Goal: Task Accomplishment & Management: Use online tool/utility

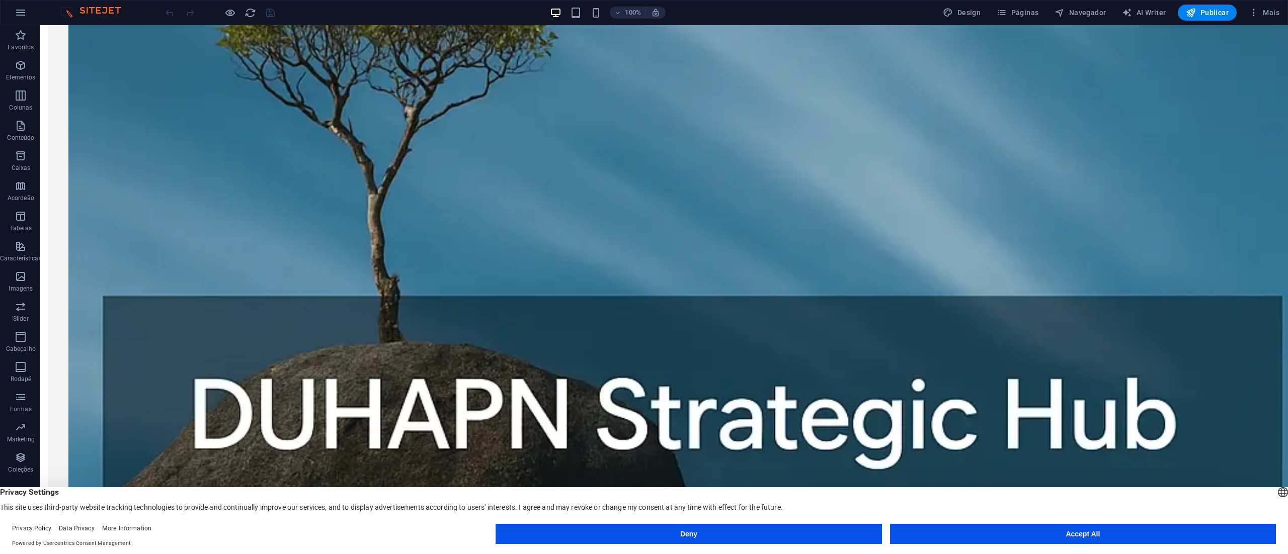
scroll to position [1021, 0]
drag, startPoint x: 826, startPoint y: 25, endPoint x: 296, endPoint y: 295, distance: 594.5
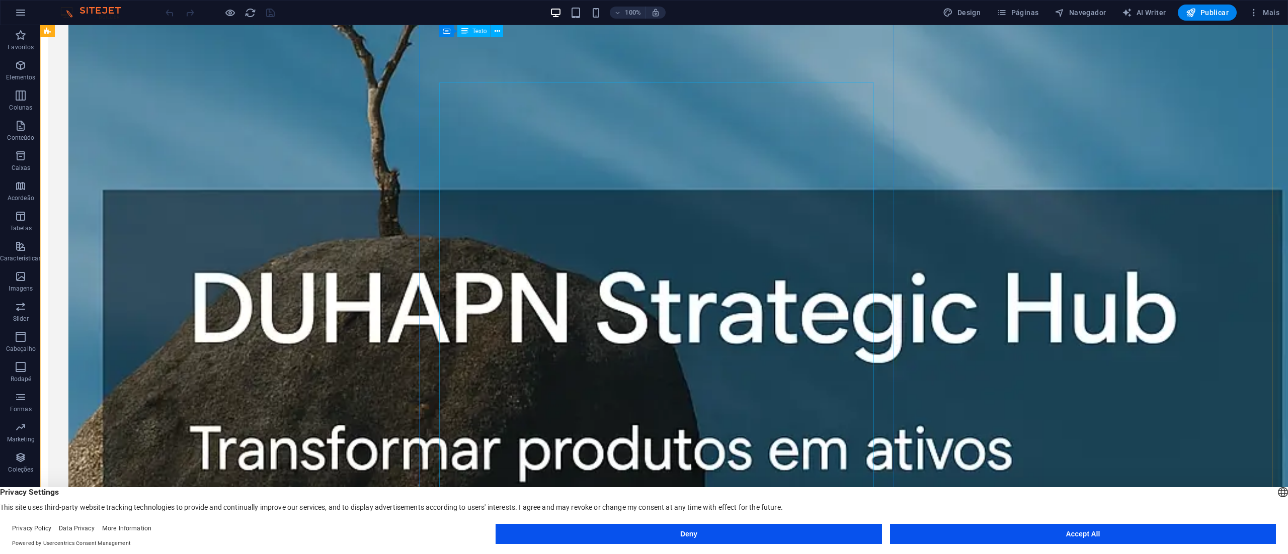
scroll to position [1098, 0]
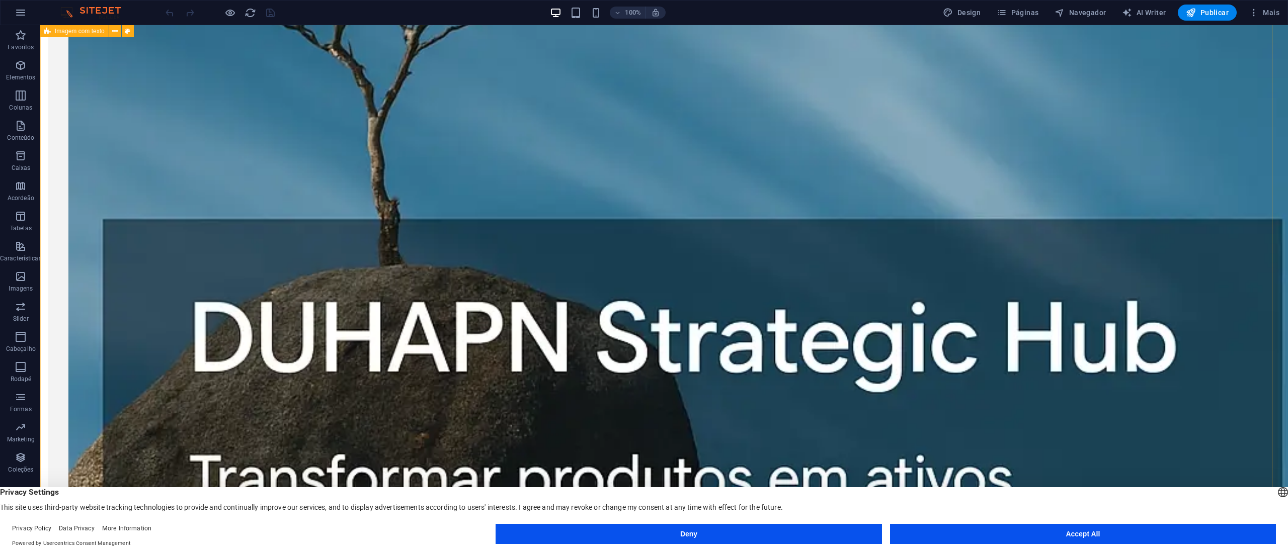
click at [804, 154] on div "A Duhapn Strategic Hub é a unidade da Duhapn criada para desenvolver e implanta…" at bounding box center [664, 515] width 1248 height 1924
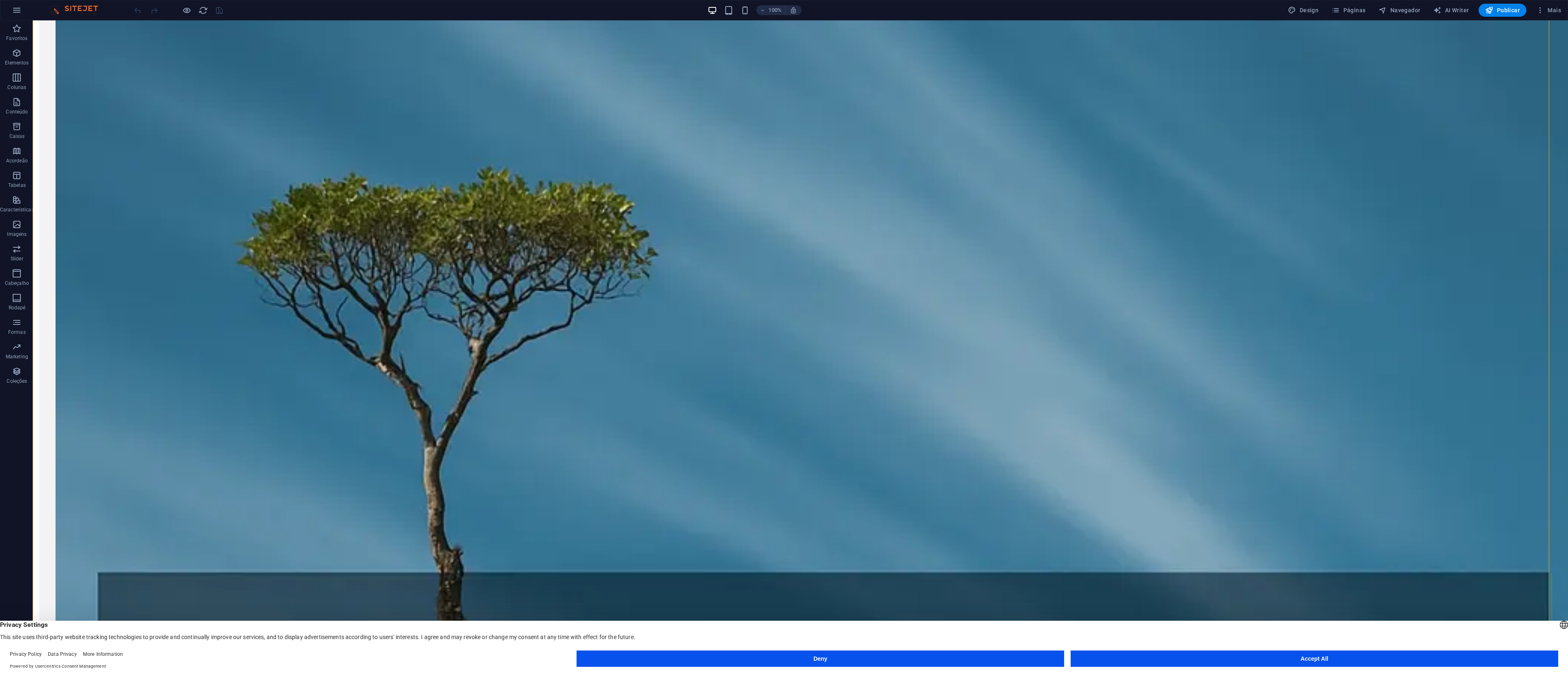
scroll to position [901, 0]
drag, startPoint x: 1077, startPoint y: 21, endPoint x: 539, endPoint y: 215, distance: 571.9
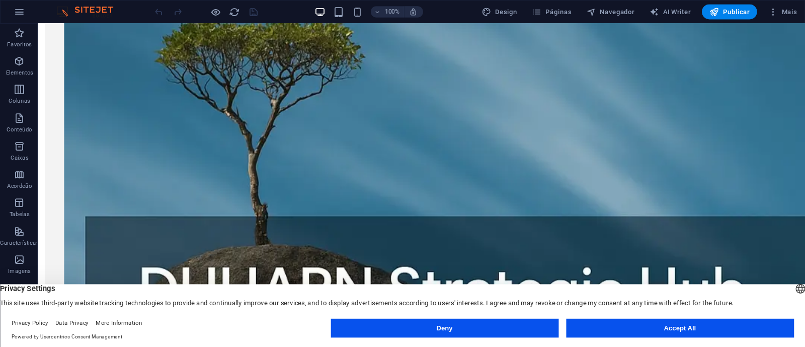
scroll to position [755, 0]
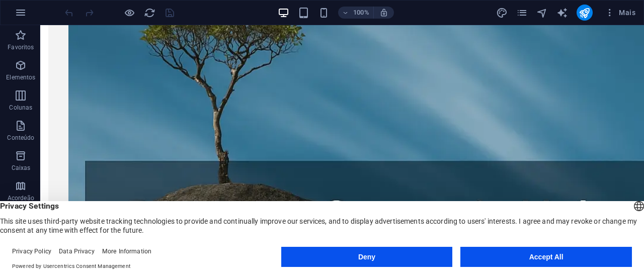
drag, startPoint x: 1593, startPoint y: 28, endPoint x: 55, endPoint y: 54, distance: 1537.8
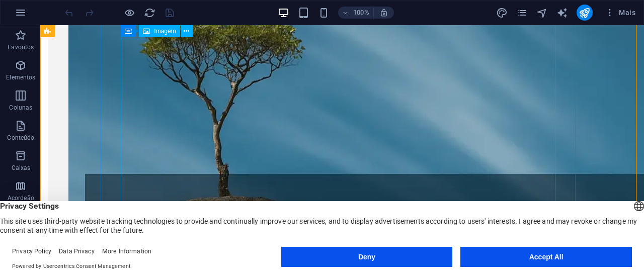
click at [447, 46] on figure at bounding box center [285, 191] width 435 height 604
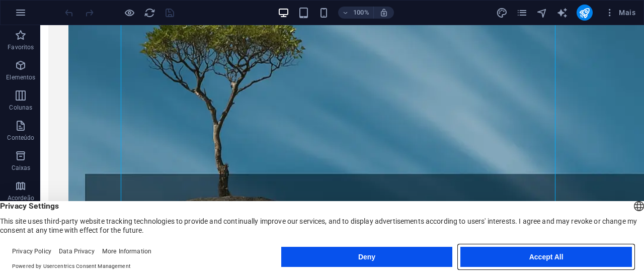
click at [528, 257] on button "Accept All" at bounding box center [546, 257] width 172 height 20
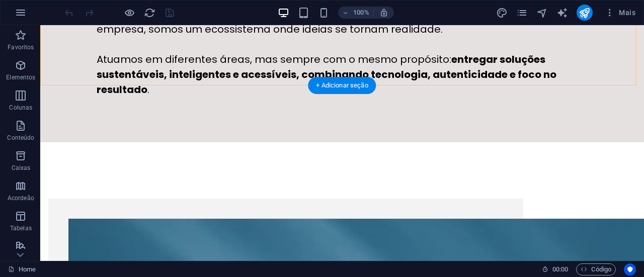
scroll to position [503, 0]
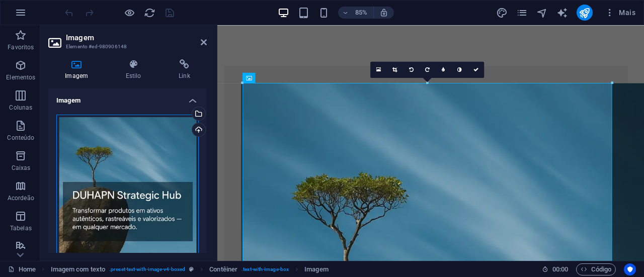
click at [148, 142] on div "Arraste os arquivos aqui, clique para escolher os arquivos ou selecione os arqu…" at bounding box center [127, 186] width 142 height 142
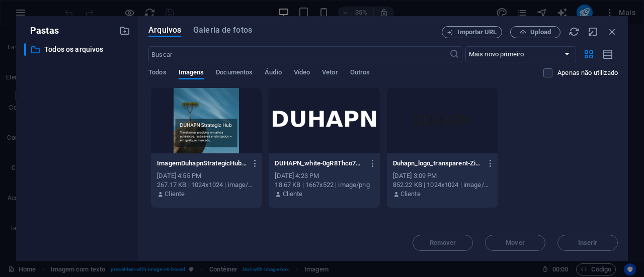
scroll to position [747, 0]
click at [148, 142] on div "Arquivos Galeria de fotos Importar URL Upload ​ Mais novo primeiro Mais antigo …" at bounding box center [383, 138] width 490 height 245
click at [536, 33] on span "Upload" at bounding box center [540, 32] width 21 height 6
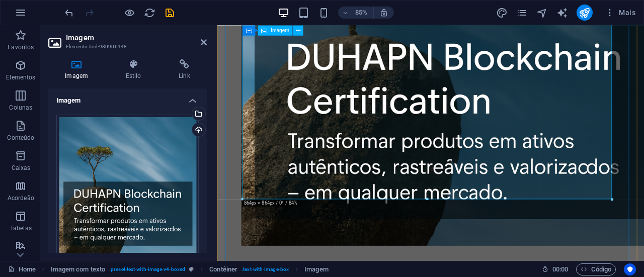
scroll to position [789, 0]
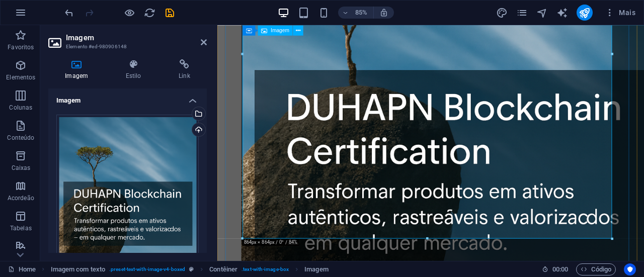
click at [441, 92] on figure at bounding box center [463, 93] width 435 height 502
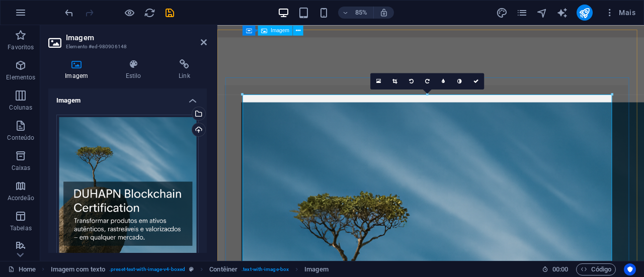
scroll to position [487, 0]
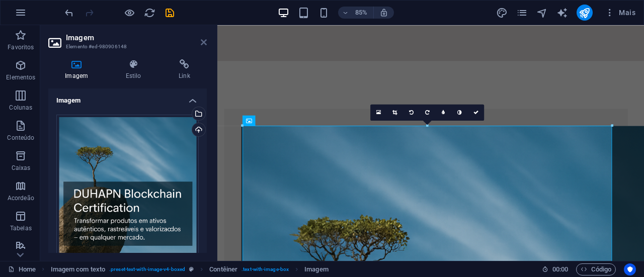
click at [204, 43] on icon at bounding box center [204, 42] width 6 height 8
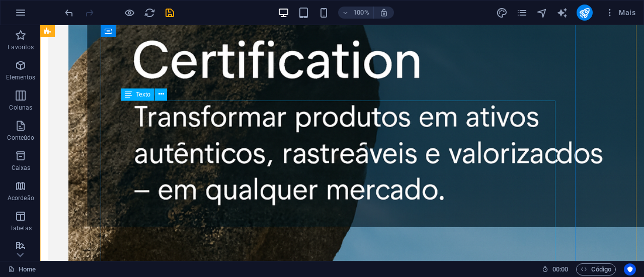
scroll to position [956, 0]
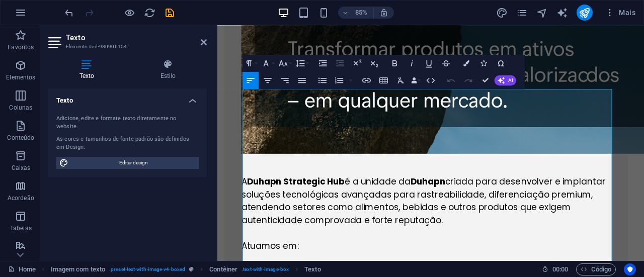
scroll to position [990, 0]
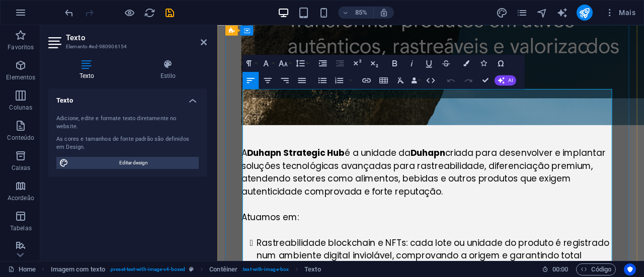
click at [332, 168] on strong "Duhapn Strategic Hub" at bounding box center [309, 175] width 115 height 14
click at [330, 168] on strong "Duhapn Strategic Hub" at bounding box center [309, 175] width 115 height 14
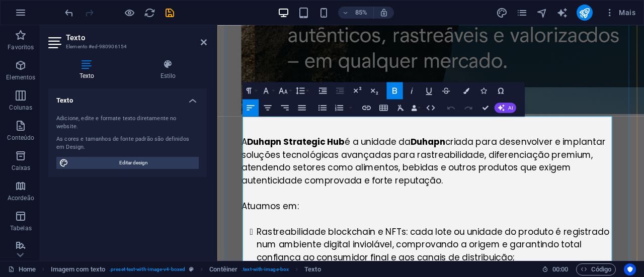
scroll to position [1006, 0]
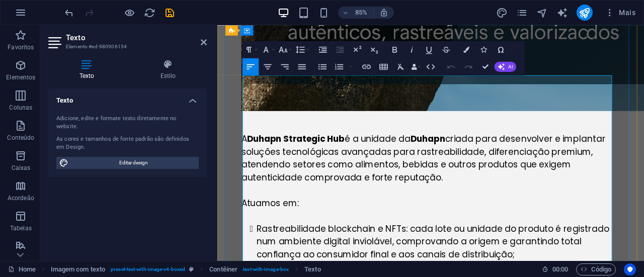
click at [248, 151] on p "A Duhapn Strategic Hub é a unidade da Duhapn criada para desenvolver e implanta…" at bounding box center [463, 181] width 435 height 60
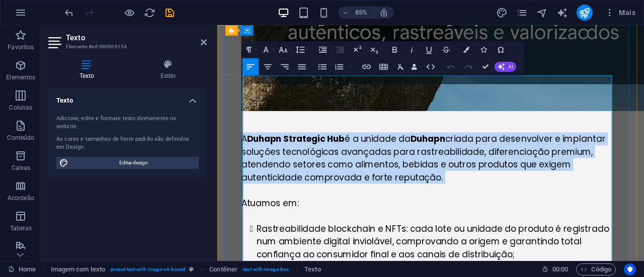
drag, startPoint x: 248, startPoint y: 90, endPoint x: 506, endPoint y: 144, distance: 263.4
click at [250, 151] on p "A Duhapn Strategic Hub é a unidade da Duhapn criada para desenvolver e implanta…" at bounding box center [463, 181] width 435 height 60
drag, startPoint x: 248, startPoint y: 92, endPoint x: 545, endPoint y: 147, distance: 302.0
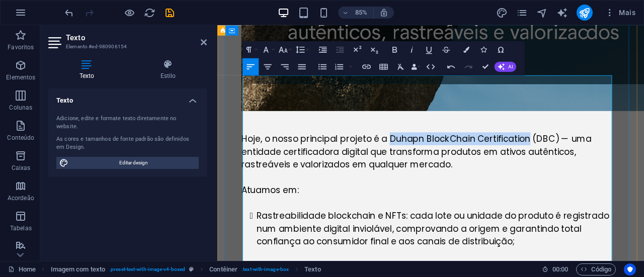
drag, startPoint x: 583, startPoint y: 93, endPoint x: 420, endPoint y: 99, distance: 162.6
click at [420, 151] on p "Hoje, o nosso principal projeto é a Duhapn BlockChain Certification (DBC) — uma…" at bounding box center [463, 173] width 435 height 45
click at [396, 47] on icon "button" at bounding box center [395, 49] width 10 height 10
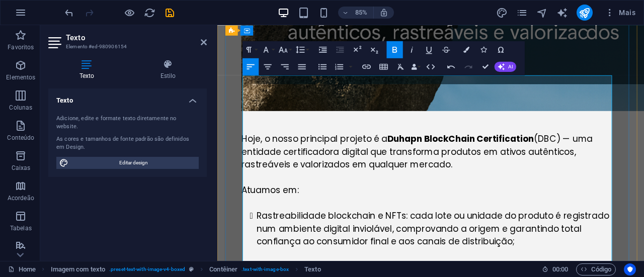
click at [502, 212] on p "Atuamos em:" at bounding box center [463, 219] width 435 height 15
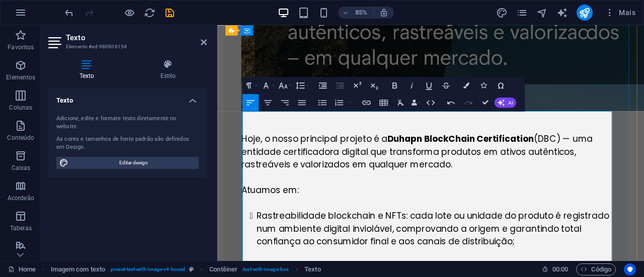
scroll to position [906, 0]
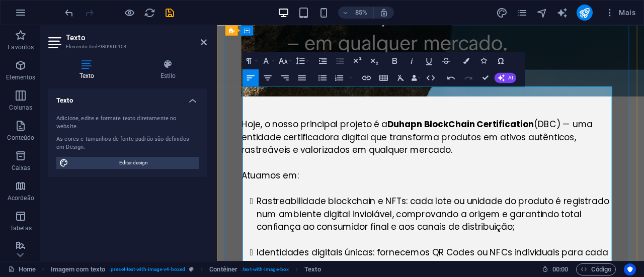
scroll to position [1057, 0]
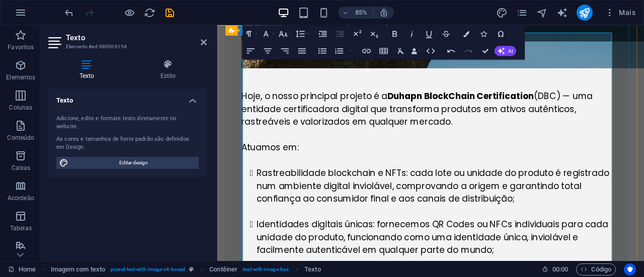
click at [252, 162] on p "Atuamos em:" at bounding box center [463, 169] width 435 height 15
click at [249, 162] on p "Atuamos em:" at bounding box center [463, 169] width 435 height 15
drag, startPoint x: 249, startPoint y: 101, endPoint x: 321, endPoint y: 104, distance: 73.0
click at [321, 162] on p "Atuamos em:" at bounding box center [463, 169] width 435 height 15
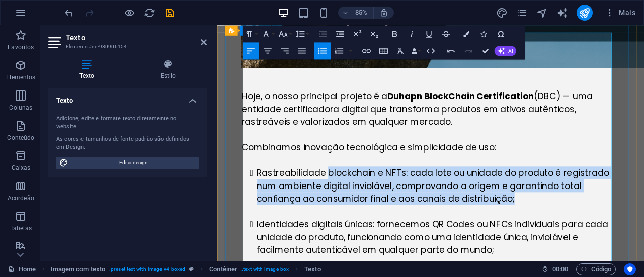
drag, startPoint x: 347, startPoint y: 132, endPoint x: 555, endPoint y: 163, distance: 210.0
click at [566, 192] on li "Rastreabilidade blockchain e NFTs: cada lote ou unidade do produto é registrado…" at bounding box center [472, 214] width 417 height 45
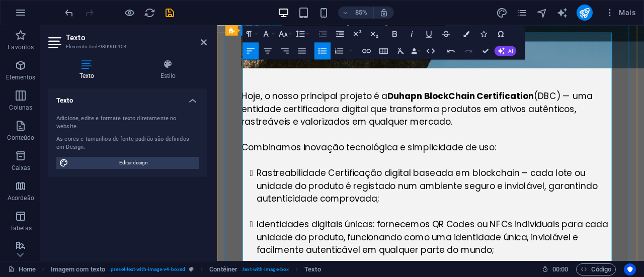
click at [348, 192] on li "Rastreabilidade Certificação digital baseada em blockchain – cada lote ou unida…" at bounding box center [472, 214] width 417 height 45
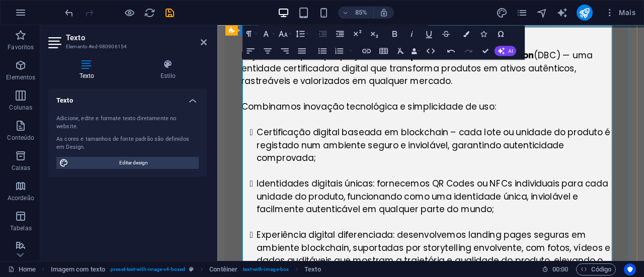
scroll to position [1107, 0]
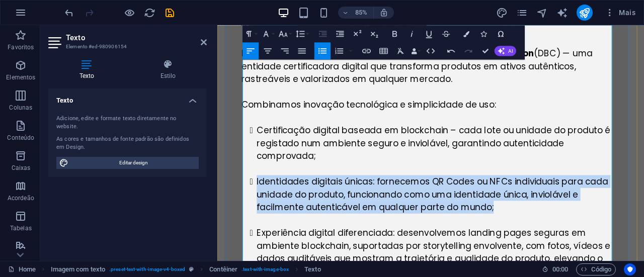
drag, startPoint x: 266, startPoint y: 142, endPoint x: 558, endPoint y: 175, distance: 294.2
click at [558, 202] on li "Identidades digitais únicas: fornecemos QR Codes ou NFCs individuais para cada …" at bounding box center [472, 224] width 417 height 45
click at [325, 202] on li "Identidades digitais únicas: fornecemos QR Codes ou NFCs individuais para cada …" at bounding box center [472, 224] width 417 height 45
click at [332, 202] on li "Identidades digitais únicas: fornecemos QR Codes ou NFCs individuais para cada …" at bounding box center [472, 224] width 417 height 45
drag, startPoint x: 329, startPoint y: 141, endPoint x: 514, endPoint y: 168, distance: 187.1
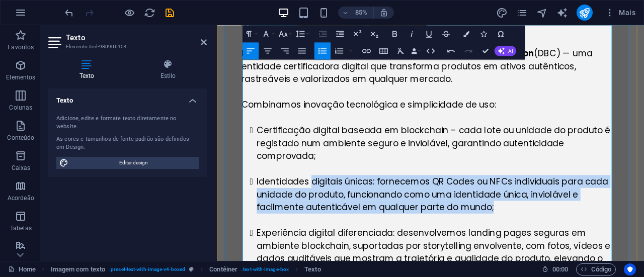
click at [545, 202] on li "Identidades digitais únicas: fornecemos QR Codes ou NFCs individuais para cada …" at bounding box center [472, 224] width 417 height 45
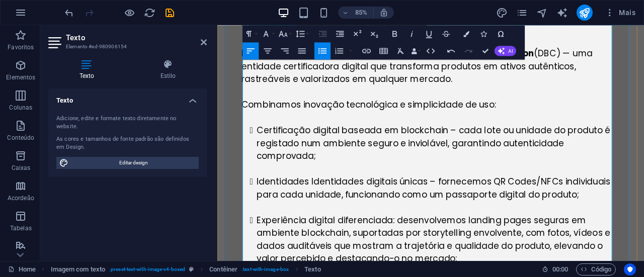
click at [328, 202] on li "Identidades Identidades digitais únicas – fornecemos QR Codes/NFCs individuais …" at bounding box center [472, 217] width 417 height 30
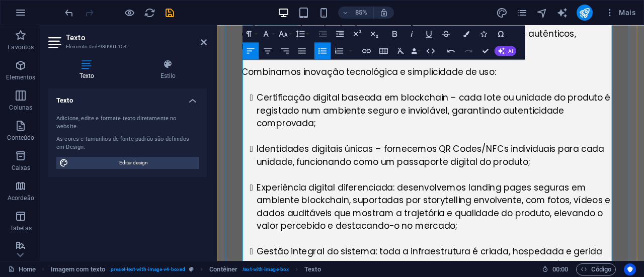
scroll to position [1157, 0]
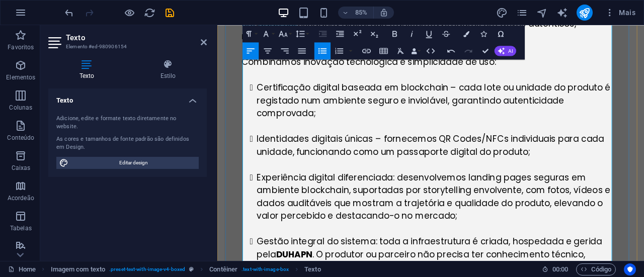
click at [306, 151] on li "Identidades digitais únicas – fornecemos QR Codes/NFCs individuais para cada un…" at bounding box center [472, 166] width 417 height 30
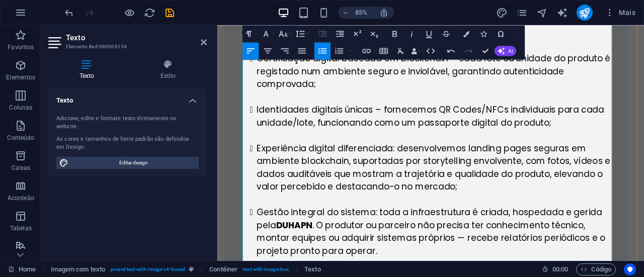
scroll to position [1208, 0]
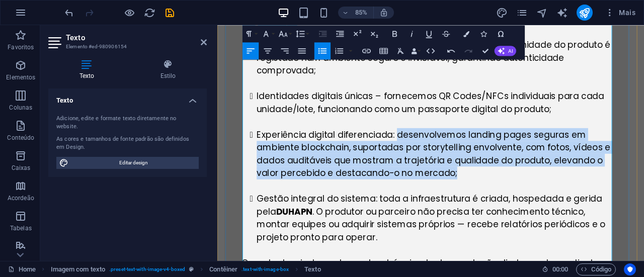
drag, startPoint x: 429, startPoint y: 89, endPoint x: 498, endPoint y: 136, distance: 83.3
click at [498, 146] on li "Experiência digital diferenciada: desenvolvemos landing pages seguras em ambien…" at bounding box center [472, 176] width 417 height 60
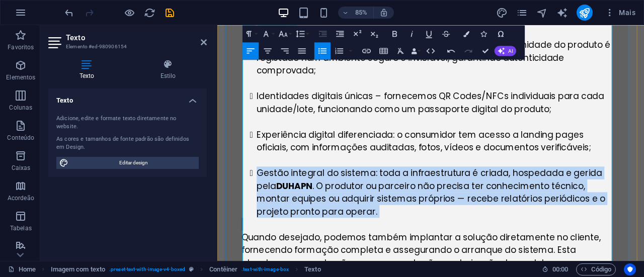
drag, startPoint x: 266, startPoint y: 132, endPoint x: 406, endPoint y: 185, distance: 149.7
click at [406, 185] on div "Hoje, o nosso principal projeto é a Duhapn BlockChain Certification (DBC) — uma…" at bounding box center [463, 169] width 435 height 438
click at [303, 192] on li "Gestão integral do sistema: toda a infraestrutura é criada, hospedada e gerida …" at bounding box center [472, 222] width 417 height 60
drag, startPoint x: 303, startPoint y: 133, endPoint x: 405, endPoint y: 185, distance: 114.3
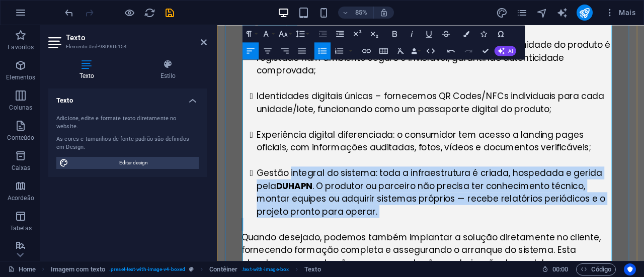
click at [405, 185] on div "Hoje, o nosso principal projeto é a Duhapn BlockChain Certification (DBC) — uma…" at bounding box center [463, 169] width 435 height 438
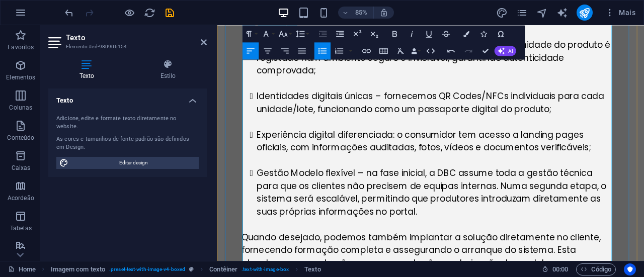
click at [305, 192] on li "Gestão Modelo flexível – na fase inicial, a DBC assume toda a gestão técnica pa…" at bounding box center [472, 222] width 417 height 60
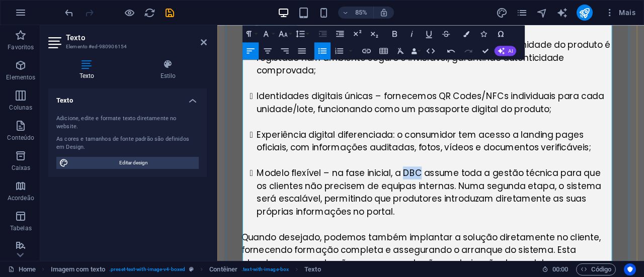
drag, startPoint x: 453, startPoint y: 133, endPoint x: 432, endPoint y: 132, distance: 21.2
click at [435, 192] on li "Modelo flexível – na fase inicial, a DBC assume toda a gestão técnica para que …" at bounding box center [472, 222] width 417 height 60
click at [393, 31] on icon "button" at bounding box center [394, 34] width 5 height 6
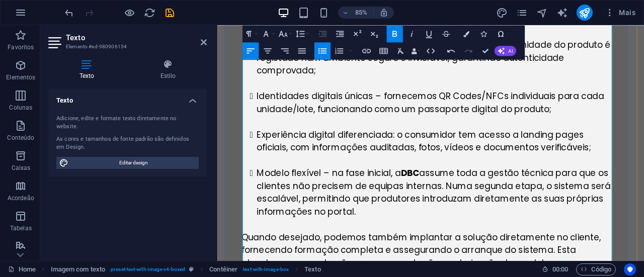
click at [480, 192] on li "Modelo flexível – na fase inicial, a DBC assume toda a gestão técnica para que …" at bounding box center [472, 222] width 417 height 60
click at [455, 192] on li "Modelo flexível – na fase inicial, a DBC assume toda a gestão técnica para que …" at bounding box center [472, 222] width 417 height 60
click at [451, 192] on li "Modelo flexível – na fase inicial, a DBC assume toda a gestão técnica para que …" at bounding box center [472, 222] width 417 height 60
drag, startPoint x: 451, startPoint y: 163, endPoint x: 400, endPoint y: 163, distance: 50.8
click at [400, 192] on li "Modelo flexível – na fase inicial, a DBC assume toda a gestão técnica para que …" at bounding box center [472, 222] width 417 height 60
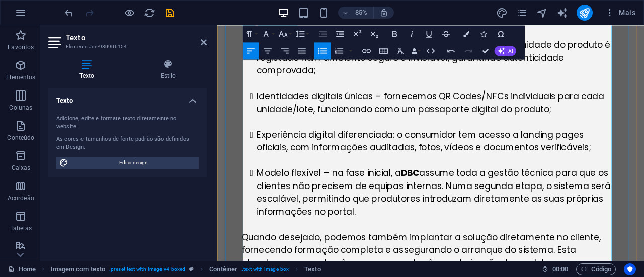
click at [455, 192] on li "Modelo flexível – na fase inicial, a DBC assume toda a gestão técnica para que …" at bounding box center [472, 222] width 417 height 60
click at [486, 192] on li "Modelo flexível – na fase inicial, a DBC assume toda a gestão técnica para que …" at bounding box center [472, 222] width 417 height 60
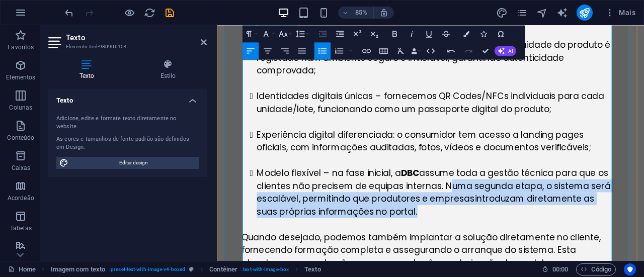
drag, startPoint x: 487, startPoint y: 147, endPoint x: 453, endPoint y: 182, distance: 48.0
click at [453, 192] on li "Modelo flexível – na fase inicial, a DBC assume toda a gestão técnica para que …" at bounding box center [472, 222] width 417 height 60
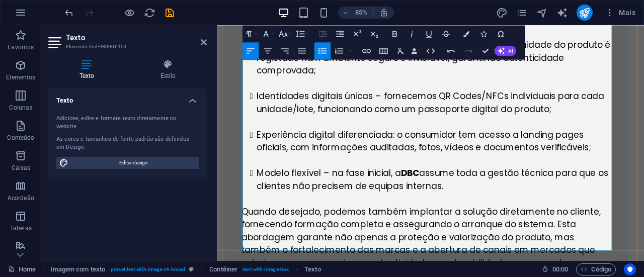
click at [615, 192] on li "Modelo flexível – na fase inicial, a DBC assume toda a gestão técnica para que …" at bounding box center [472, 207] width 417 height 30
click at [503, 192] on li "Modelo flexível – na fase inicial, a DBC assume toda a gestão técnica para que …" at bounding box center [472, 207] width 417 height 30
click at [480, 192] on li "Modelo flexível – na fase inicial, a DBC assume toda a gestão técnica para que …" at bounding box center [472, 207] width 417 height 30
click at [501, 192] on li "Modelo flexível – na fase inicial, a DBC assume toda a gestão técnica para que …" at bounding box center [472, 207] width 417 height 30
drag, startPoint x: 501, startPoint y: 132, endPoint x: 570, endPoint y: 139, distance: 69.3
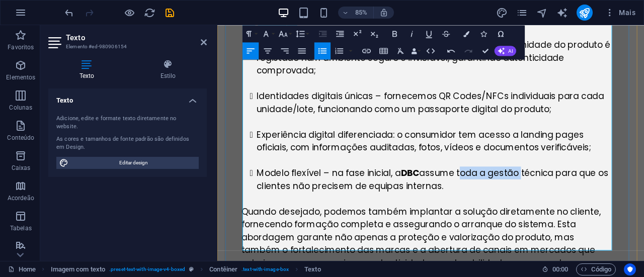
click at [570, 192] on li "Modelo flexível – na fase inicial, a DBC assume toda a gestão técnica para que …" at bounding box center [472, 207] width 417 height 30
click at [543, 192] on li "Modelo flexível – na fase inicial, a DBC assume toda a gestão técnica para que …" at bounding box center [472, 207] width 417 height 30
click at [460, 192] on li "Modelo flexível – na fase inicial, a DBC assume toda a gestão técnica para que …" at bounding box center [472, 207] width 417 height 30
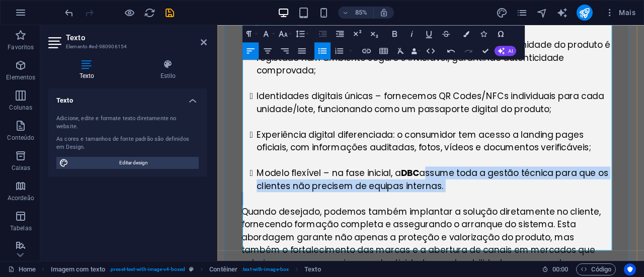
drag, startPoint x: 460, startPoint y: 130, endPoint x: 482, endPoint y: 148, distance: 28.6
click at [482, 192] on li "Modelo flexível – na fase inicial, a DBC assume toda a gestão técnica para que …" at bounding box center [472, 207] width 417 height 30
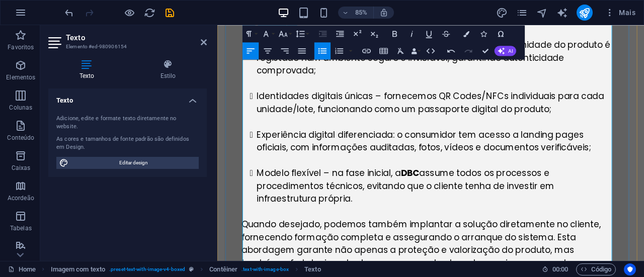
click at [610, 237] on p at bounding box center [463, 244] width 435 height 15
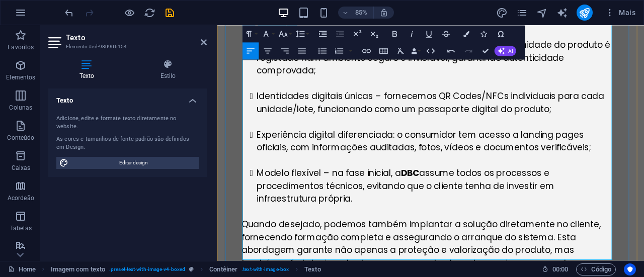
scroll to position [1308, 0]
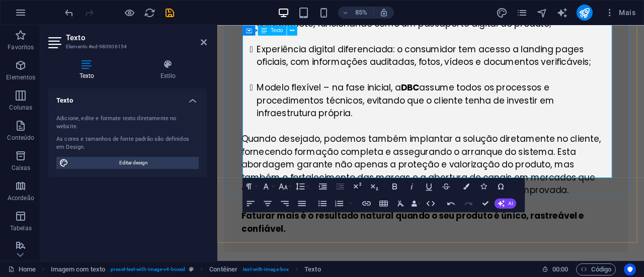
click at [387, 91] on li "Modelo flexível – na fase inicial, a DBC assume todos os processos e procedimen…" at bounding box center [472, 113] width 417 height 45
drag, startPoint x: 381, startPoint y: 62, endPoint x: 546, endPoint y: 139, distance: 182.1
click at [568, 153] on div "Hoje, o nosso principal projeto é a Duhapn BlockChain Certification (DBC) — uma…" at bounding box center [463, 61] width 435 height 423
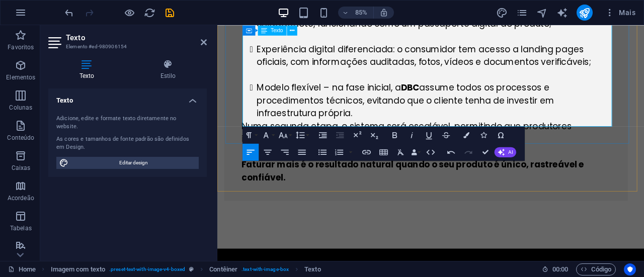
click at [415, 91] on li "Modelo flexível – na fase inicial, a DBC assume todos os processos e procedimen…" at bounding box center [472, 113] width 417 height 45
click at [416, 91] on li "Modelo flexível – na fase inicial, a DBC assume todos os processos e procedimen…" at bounding box center [472, 113] width 417 height 45
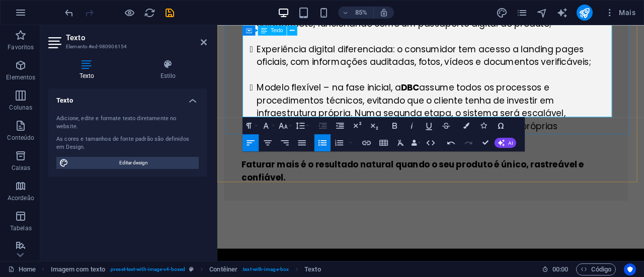
scroll to position [1258, 0]
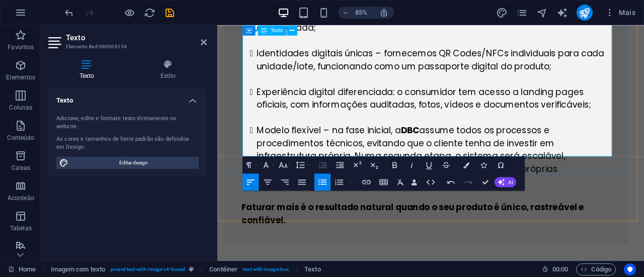
click at [619, 141] on li "Modelo flexível – na fase inicial, a DBC assume todos os processos e procedimen…" at bounding box center [472, 178] width 417 height 75
click at [379, 171] on div "Hoje, o nosso principal projeto é a Duhapn BlockChain Certification (DBC) — uma…" at bounding box center [463, 81] width 435 height 362
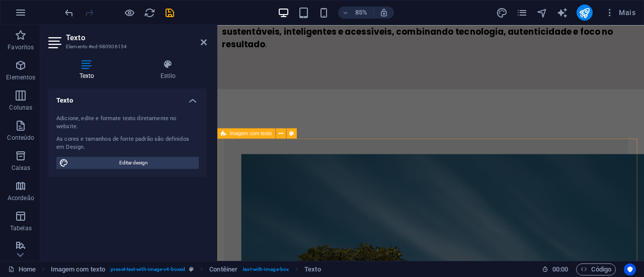
scroll to position [503, 0]
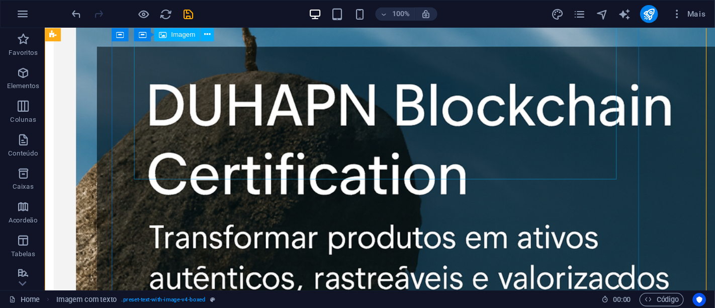
scroll to position [868, 0]
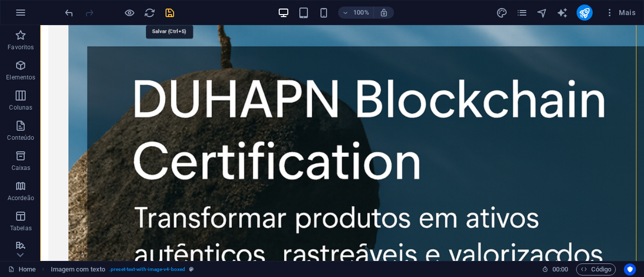
click at [169, 11] on icon "save" at bounding box center [170, 13] width 12 height 12
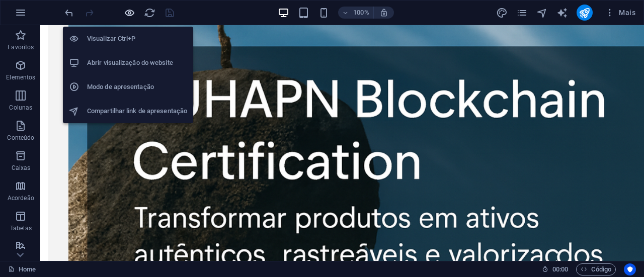
click at [130, 12] on icon "button" at bounding box center [130, 13] width 12 height 12
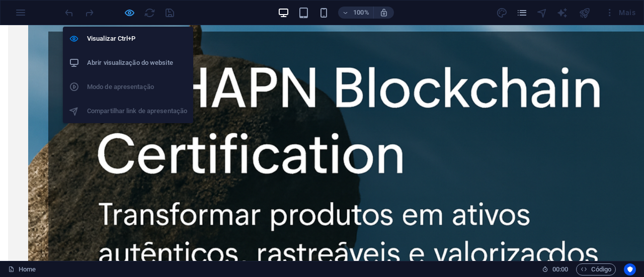
click at [132, 7] on icon "button" at bounding box center [130, 13] width 12 height 12
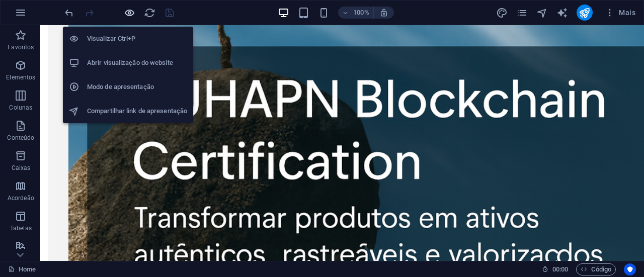
click at [129, 9] on icon "button" at bounding box center [130, 13] width 12 height 12
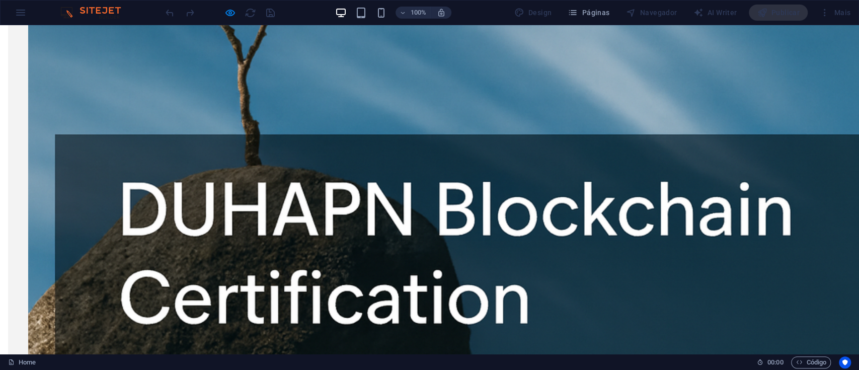
drag, startPoint x: 630, startPoint y: 26, endPoint x: 121, endPoint y: 136, distance: 520.5
click at [121, 136] on div "Hoje, o nosso principal projeto é a Duhapn BlockChain Certification (DBC) — uma…" at bounding box center [429, 353] width 859 height 1399
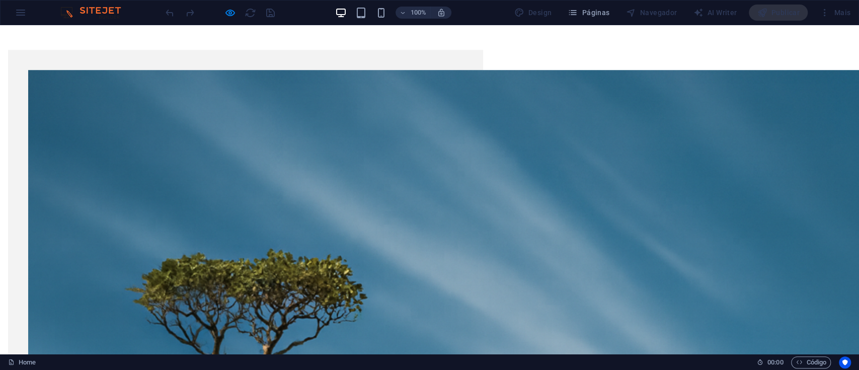
drag, startPoint x: 626, startPoint y: 84, endPoint x: 629, endPoint y: 78, distance: 5.6
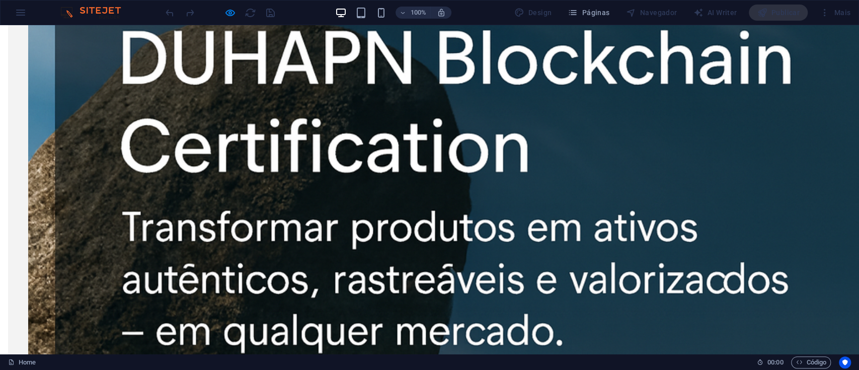
scroll to position [1006, 0]
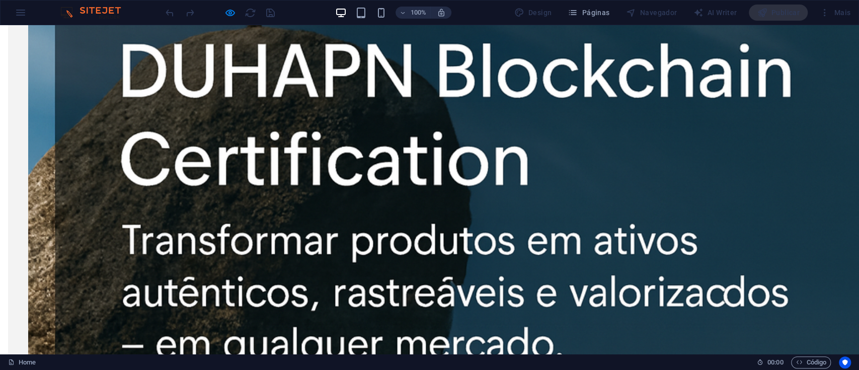
drag, startPoint x: 577, startPoint y: 59, endPoint x: 555, endPoint y: 59, distance: 21.1
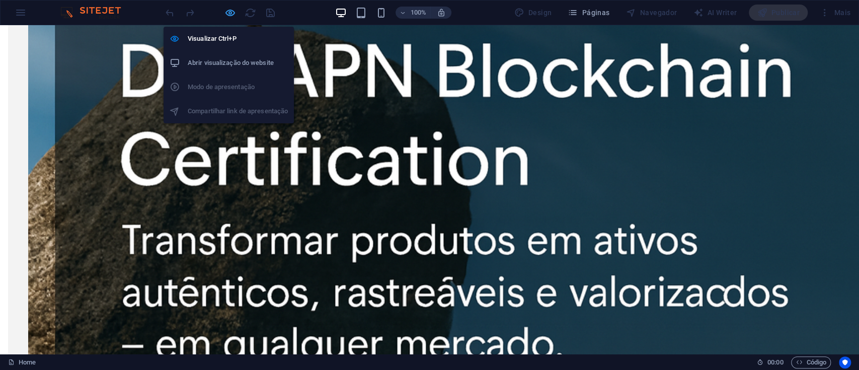
click at [226, 14] on icon "button" at bounding box center [230, 13] width 12 height 12
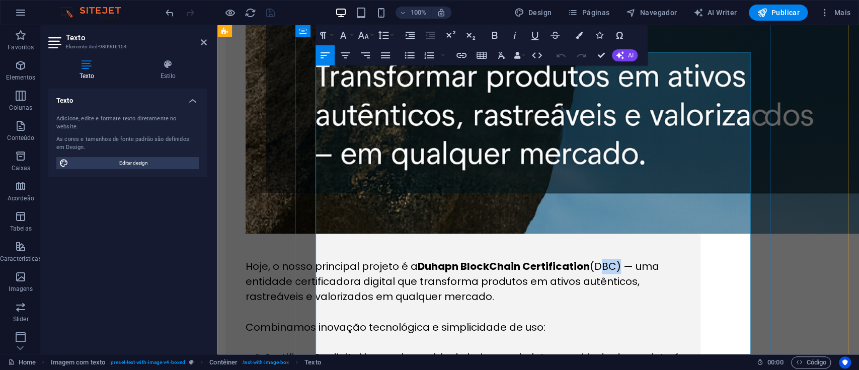
drag, startPoint x: 685, startPoint y: 55, endPoint x: 664, endPoint y: 57, distance: 21.7
click at [664, 259] on p "Hoje, o nosso principal projeto é a Duhapn BlockChain Certification (DBC) — uma…" at bounding box center [463, 281] width 435 height 45
click at [497, 32] on icon "button" at bounding box center [495, 35] width 12 height 12
click at [678, 319] on p "Combinamos inovação tecnológica e simplicidade de uso:" at bounding box center [463, 326] width 435 height 15
click at [804, 101] on div "Hoje, o nosso principal projeto é a Duhapn BlockChain Certification ( DBC ) — u…" at bounding box center [537, 106] width 641 height 1182
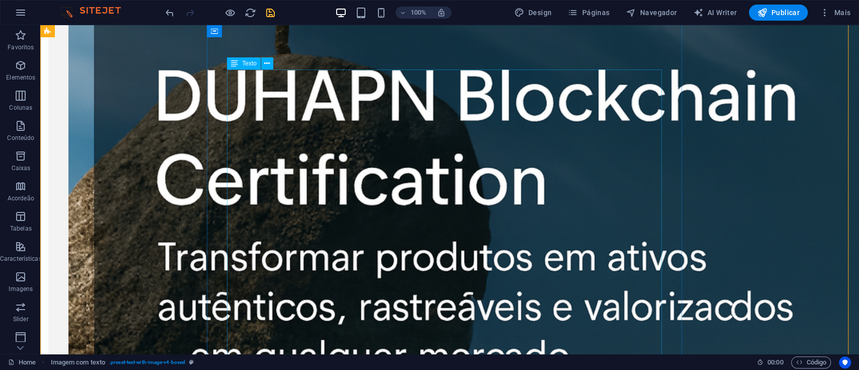
scroll to position [939, 0]
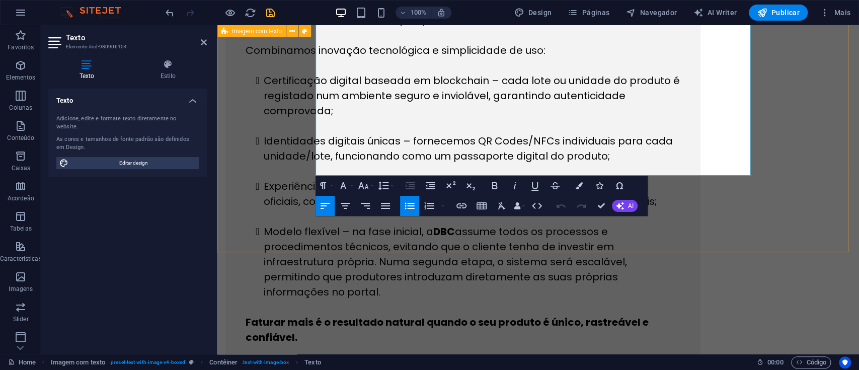
scroll to position [1341, 0]
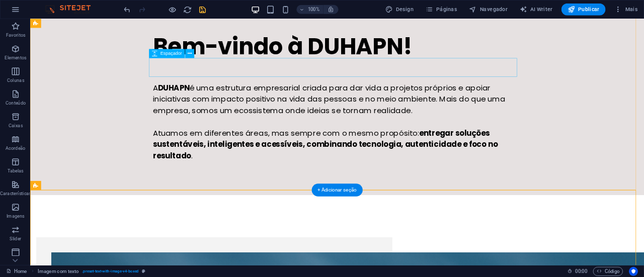
scroll to position [0, 0]
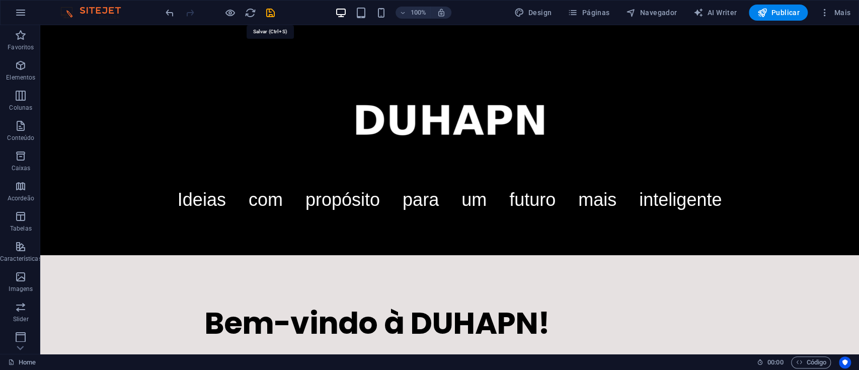
click at [269, 10] on icon "save" at bounding box center [271, 13] width 12 height 12
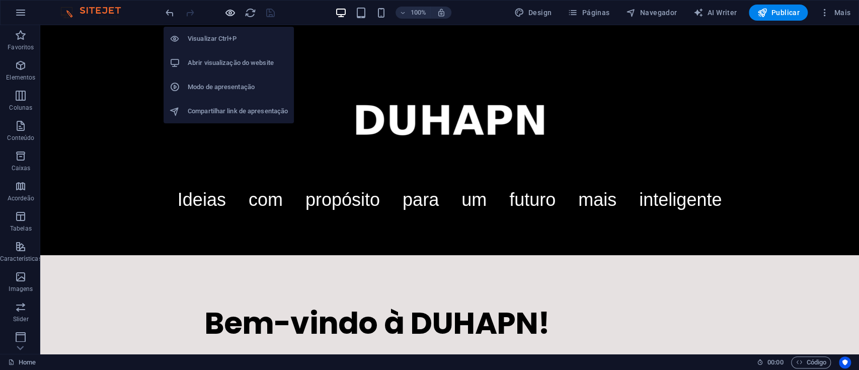
click at [228, 12] on icon "button" at bounding box center [230, 13] width 12 height 12
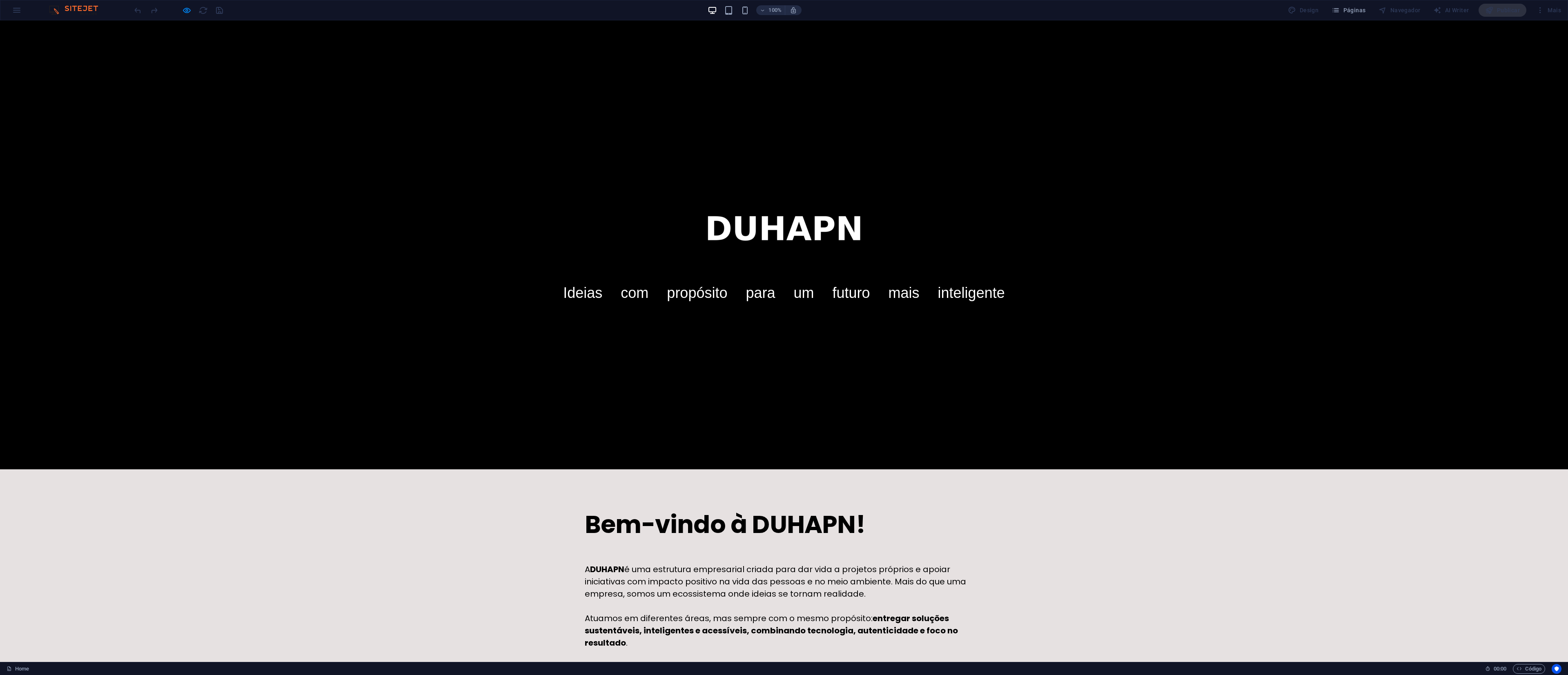
drag, startPoint x: 691, startPoint y: 21, endPoint x: 207, endPoint y: 326, distance: 572.1
click at [207, 281] on link "Ideias com propósito para um futuro mais inteligente" at bounding box center [784, 245] width 1503 height 120
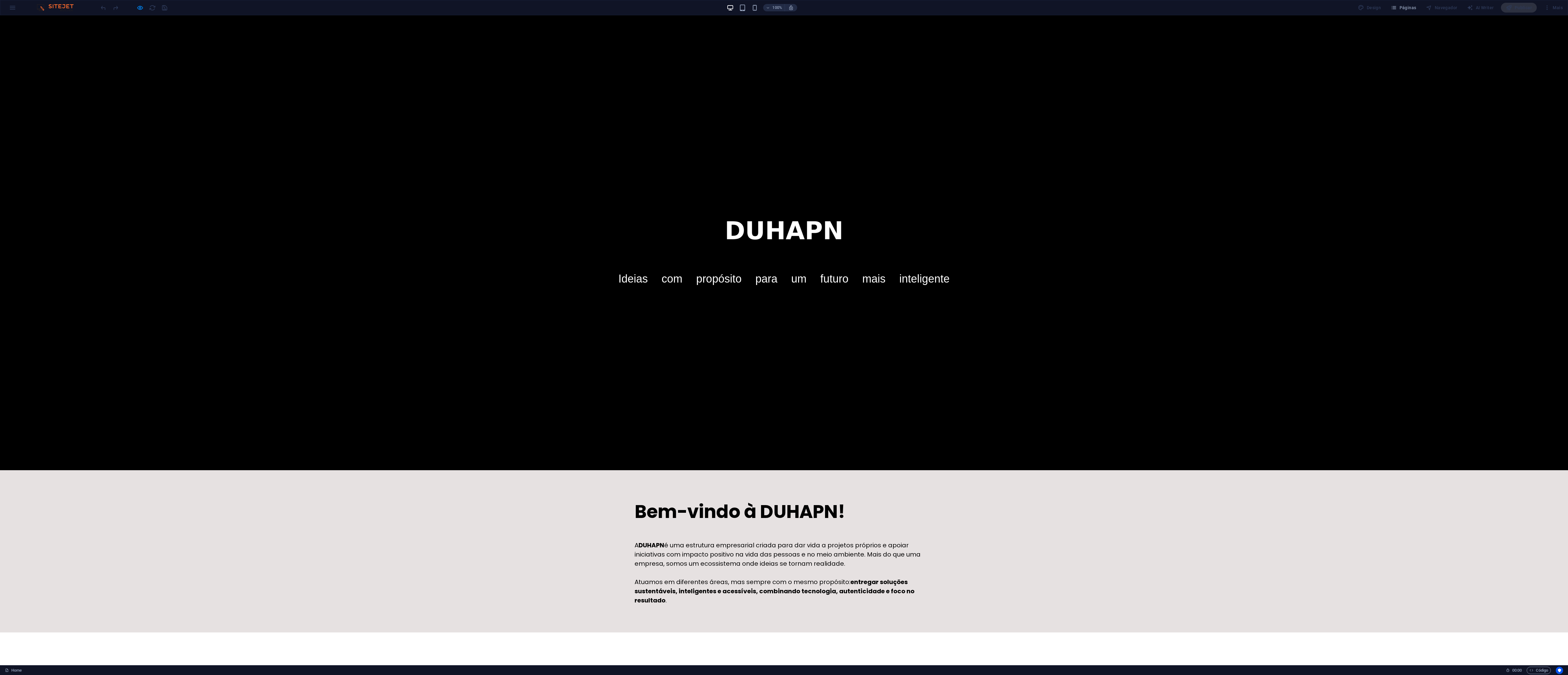
drag, startPoint x: 1175, startPoint y: 116, endPoint x: 468, endPoint y: 543, distance: 825.9
click at [469, 211] on div "Bem-vindo à DUHAPN! A DUHAPN é uma estrutura empresarial criada para dar vida a…" at bounding box center [784, 551] width 1568 height 163
drag, startPoint x: 1492, startPoint y: 16, endPoint x: 571, endPoint y: 75, distance: 922.9
click at [489, 198] on link "Ideias com propósito para um futuro mais inteligente" at bounding box center [784, 243] width 1519 height 90
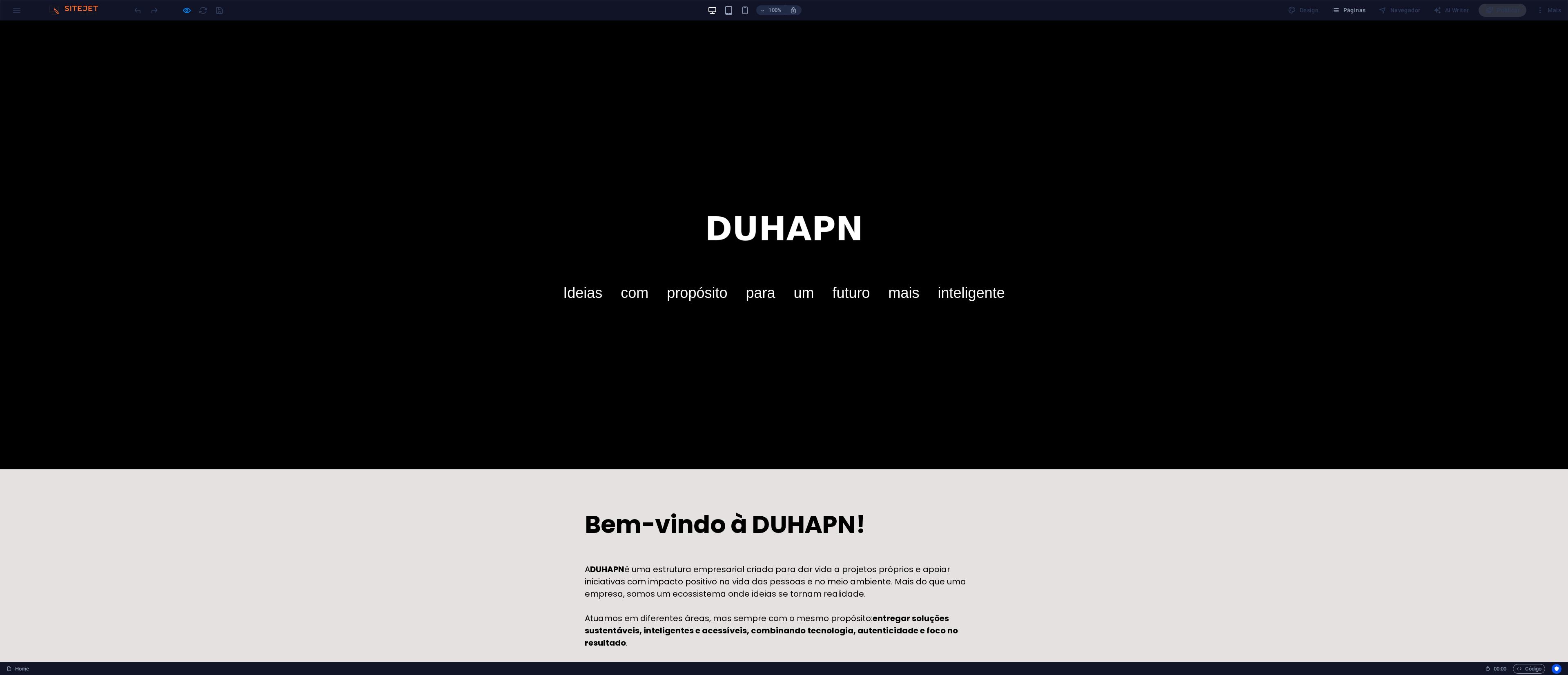
drag, startPoint x: 2089, startPoint y: 24, endPoint x: 452, endPoint y: 355, distance: 1670.1
click at [454, 281] on link "Ideias com propósito para um futuro mais inteligente" at bounding box center [784, 245] width 1503 height 120
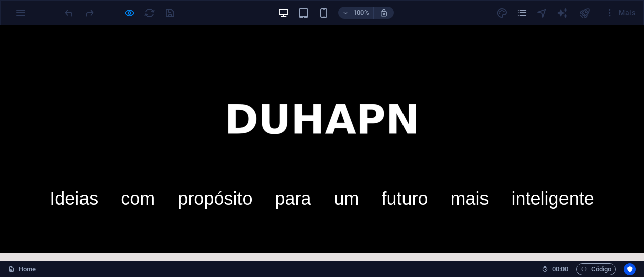
drag, startPoint x: 1929, startPoint y: 30, endPoint x: 137, endPoint y: 77, distance: 1792.3
click at [137, 77] on div at bounding box center [322, 77] width 564 height 25
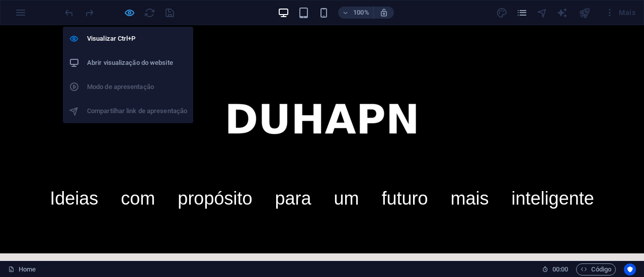
click at [127, 11] on icon "button" at bounding box center [130, 13] width 12 height 12
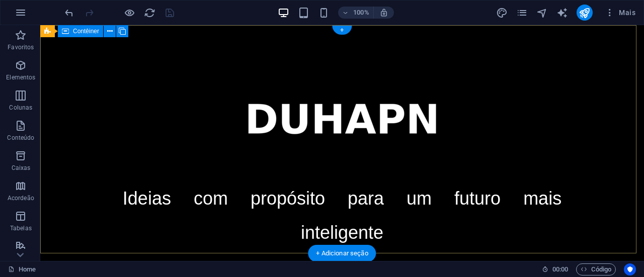
click at [216, 37] on div "Ideias com propósito para um futuro mais inteligente" at bounding box center [342, 156] width 604 height 262
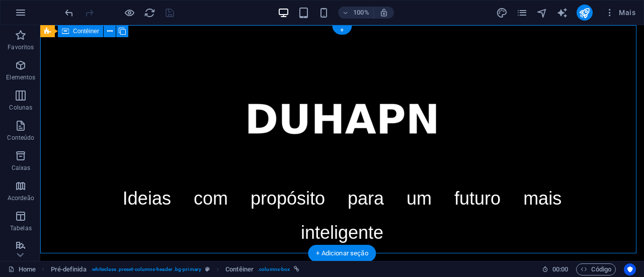
click at [216, 37] on div "Ideias com propósito para um futuro mais inteligente" at bounding box center [342, 156] width 604 height 262
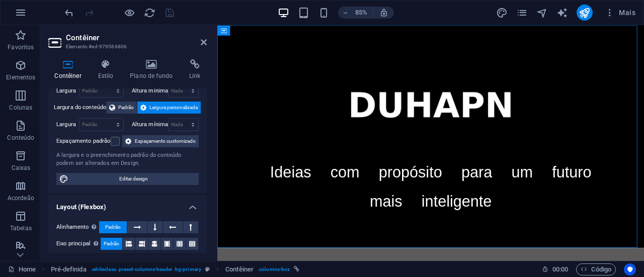
scroll to position [101, 0]
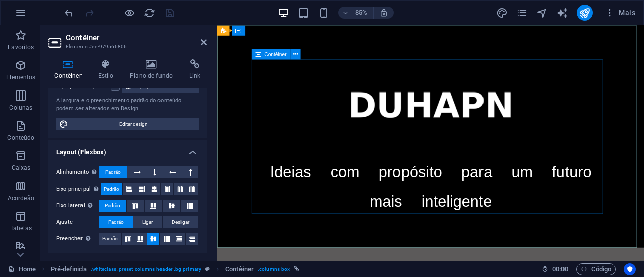
click at [335, 113] on div "Ideias com propósito para um futuro mais inteligente" at bounding box center [469, 156] width 422 height 182
click at [335, 114] on div "Ideias com propósito para um futuro mais inteligente" at bounding box center [469, 156] width 422 height 182
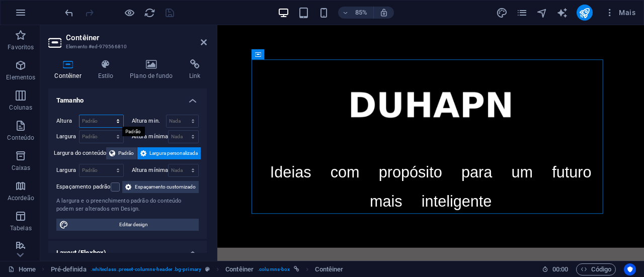
click at [116, 122] on select "Padrão px rem % vh vw" at bounding box center [101, 121] width 44 height 12
click at [191, 170] on select "Nada px rem % vh vw" at bounding box center [184, 171] width 30 height 12
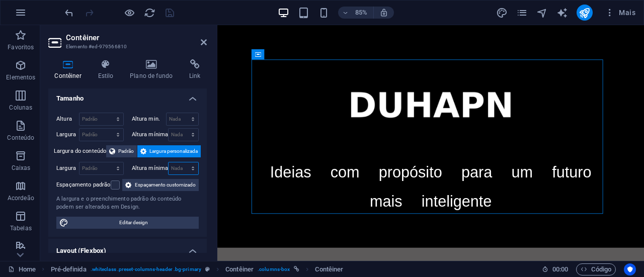
scroll to position [0, 0]
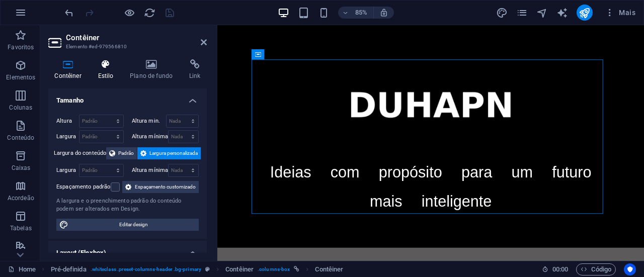
click at [106, 62] on icon at bounding box center [106, 64] width 28 height 10
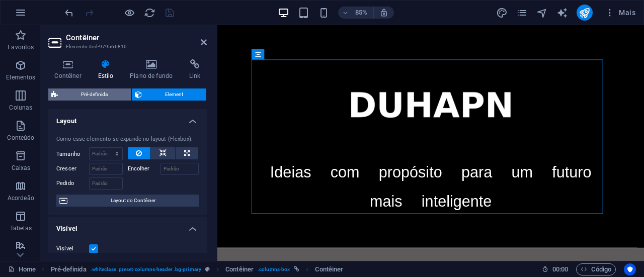
click at [84, 95] on span "Pré-definida" at bounding box center [94, 95] width 67 height 12
select select "px"
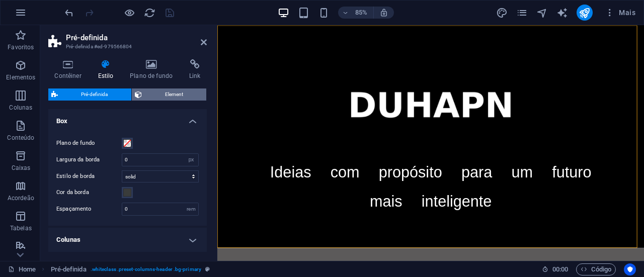
click at [165, 93] on span "Element" at bounding box center [174, 95] width 59 height 12
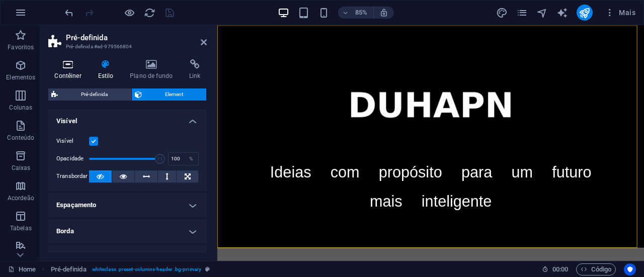
click at [66, 66] on icon at bounding box center [67, 64] width 39 height 10
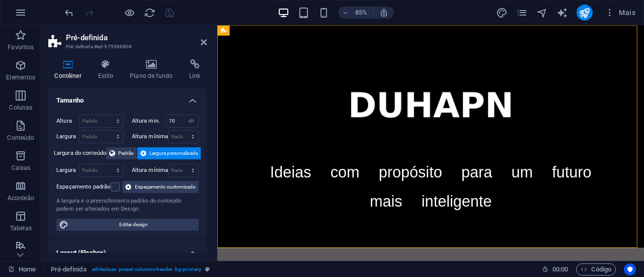
click at [164, 152] on span "Largura personalizada" at bounding box center [173, 153] width 48 height 12
click at [184, 122] on select "Nada px rem % vh vw" at bounding box center [191, 121] width 14 height 12
click at [205, 12] on div "85% Mais" at bounding box center [351, 13] width 577 height 16
click at [175, 121] on input "70" at bounding box center [183, 121] width 32 height 12
click at [191, 120] on select "Nada px rem % vh vw" at bounding box center [191, 121] width 14 height 12
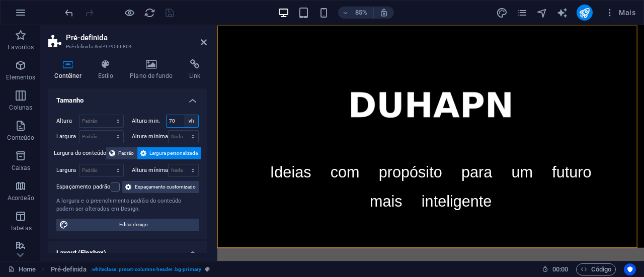
select select "q2cr6ar2lqk"
click at [184, 115] on select "Nada px rem % vh vw" at bounding box center [191, 121] width 14 height 12
select select "DISABLED_OPTION_VALUE"
click at [191, 137] on select "Nada px rem % vh vw" at bounding box center [184, 137] width 30 height 12
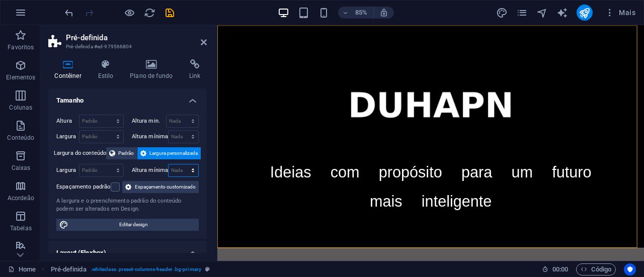
click at [191, 172] on select "Nada px rem % vh vw" at bounding box center [184, 171] width 30 height 12
click at [120, 184] on div "Espaçamento padrão" at bounding box center [87, 187] width 63 height 12
click at [134, 193] on span "Espaçamento customizado" at bounding box center [164, 187] width 61 height 12
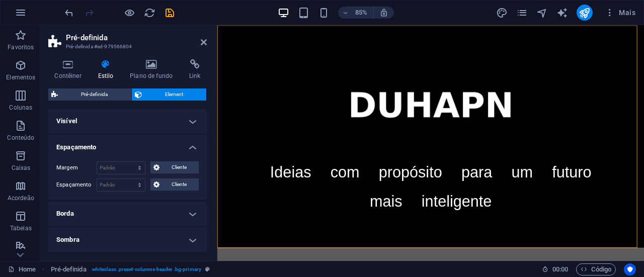
click at [189, 212] on h4 "Borda" at bounding box center [127, 214] width 158 height 24
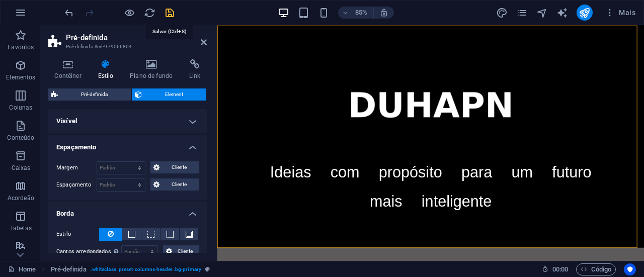
click at [170, 15] on icon "save" at bounding box center [170, 13] width 12 height 12
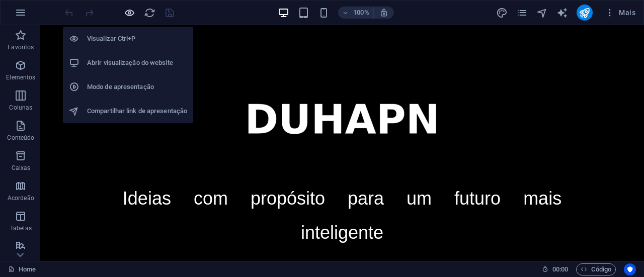
click at [128, 12] on icon "button" at bounding box center [130, 13] width 12 height 12
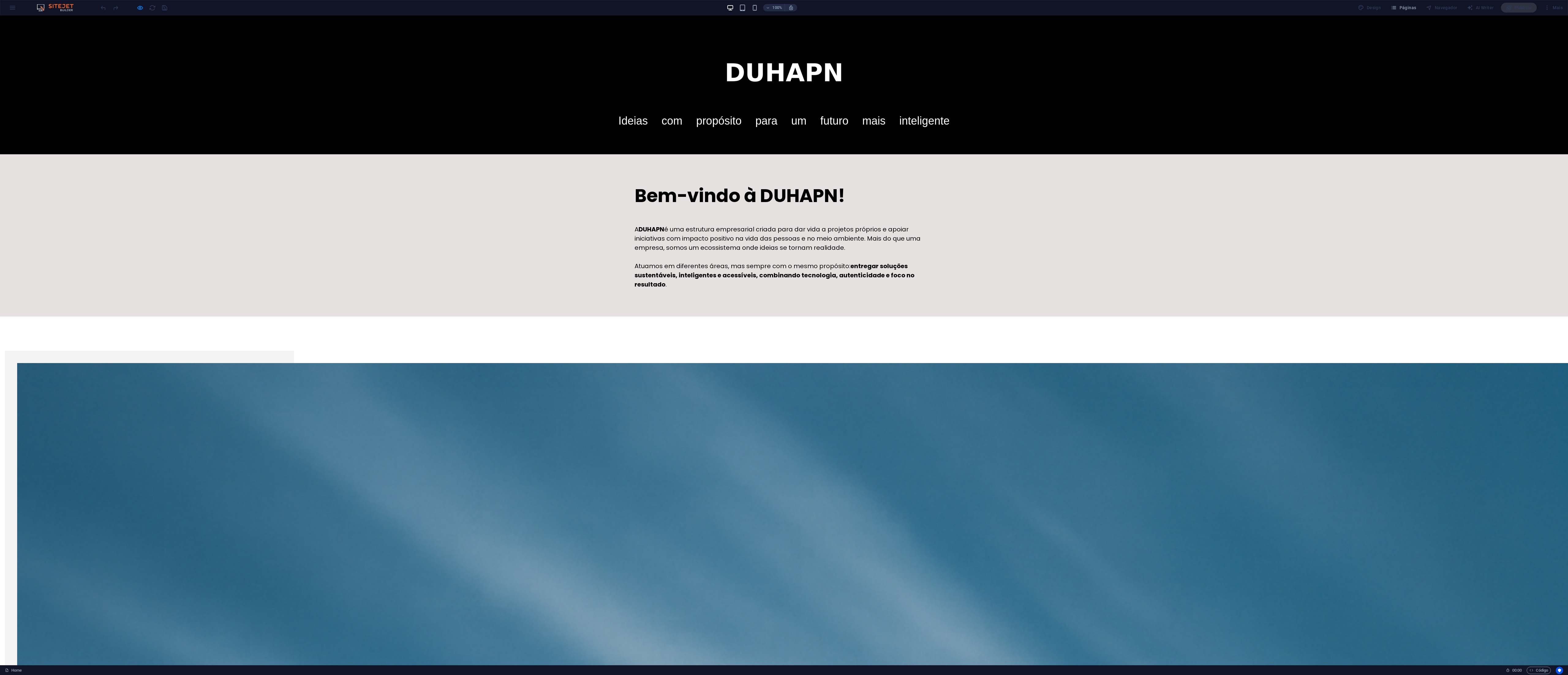
drag, startPoint x: 365, startPoint y: 16, endPoint x: 588, endPoint y: 414, distance: 456.2
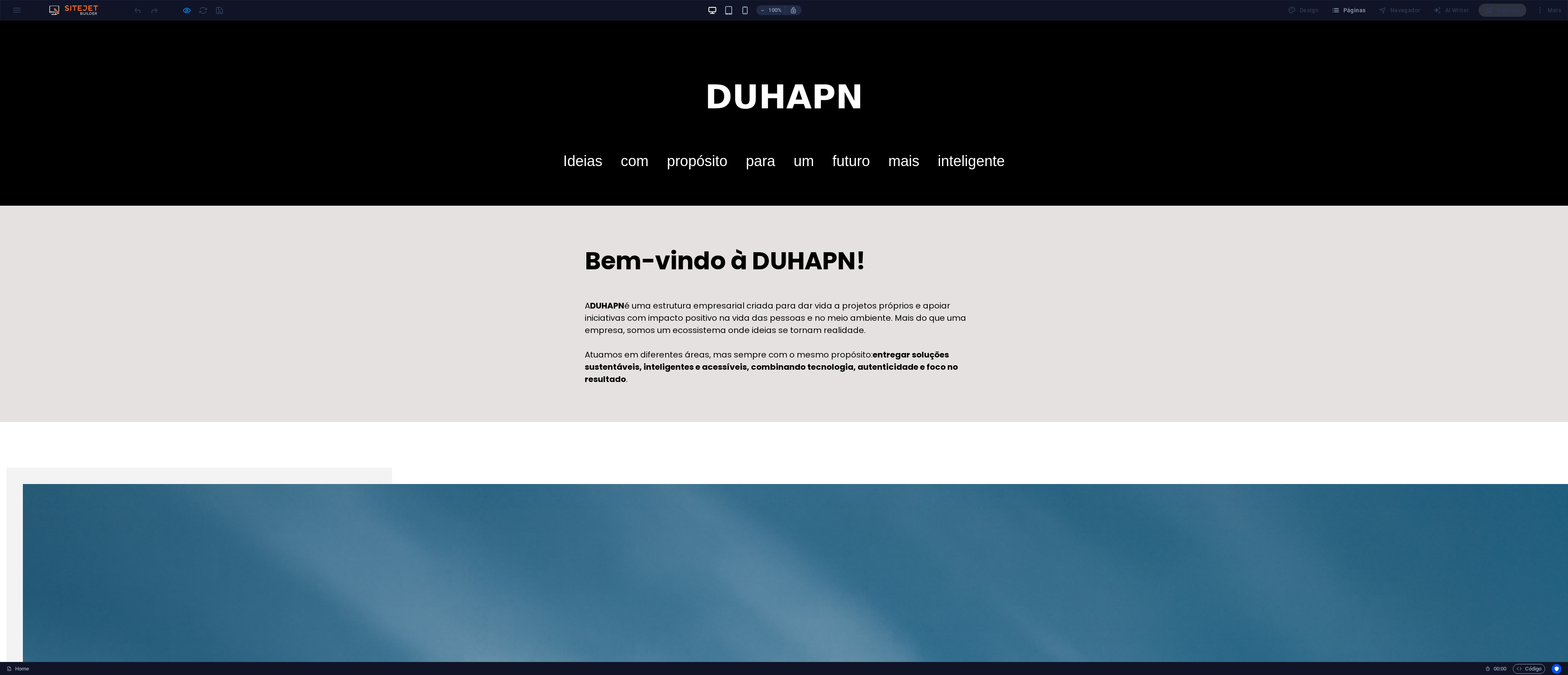
drag, startPoint x: 1993, startPoint y: 22, endPoint x: 550, endPoint y: 352, distance: 1480.3
click at [522, 225] on div "Bem-vindo à DUHAPN! A DUHAPN é uma estrutura empresarial criada para dar vida a…" at bounding box center [784, 314] width 1568 height 217
click at [183, 6] on icon "button" at bounding box center [187, 11] width 10 height 10
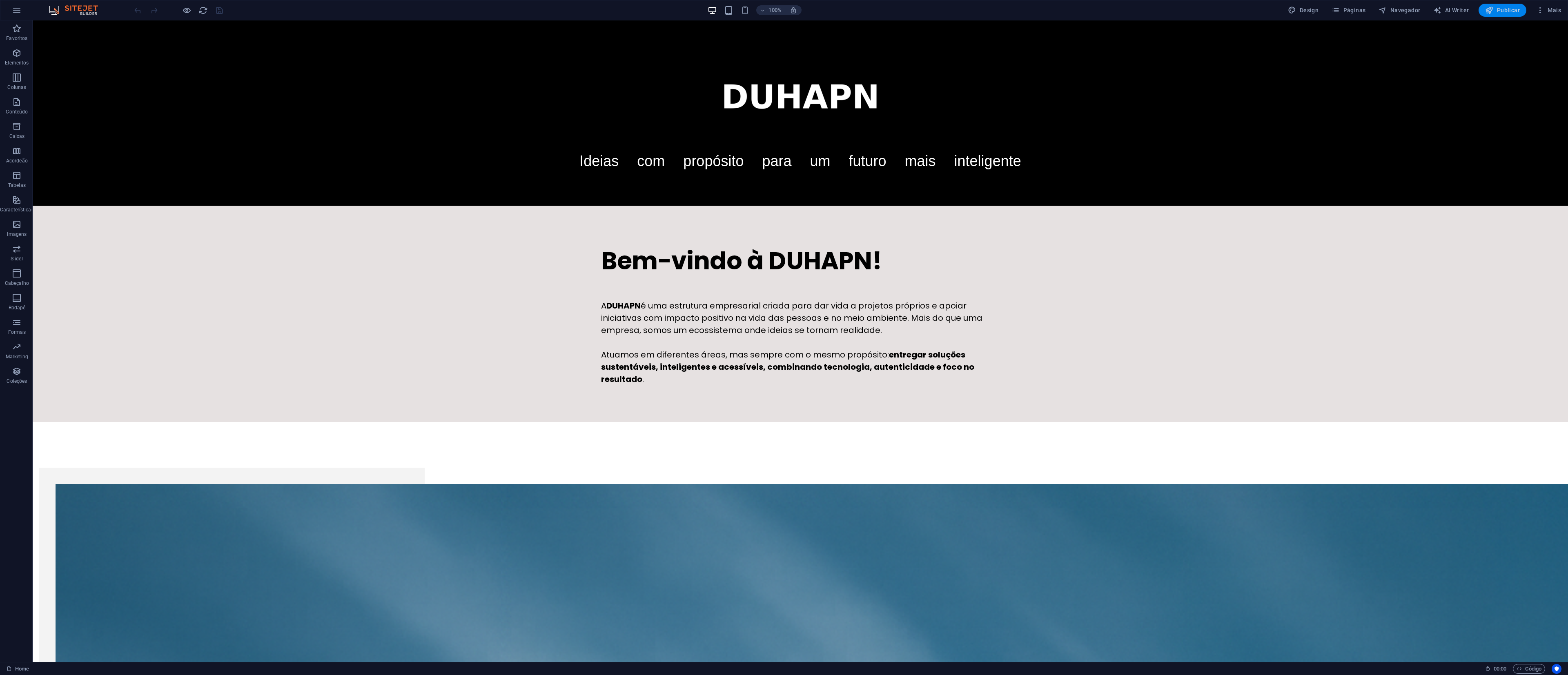
click at [522, 6] on span "Publicar" at bounding box center [1502, 11] width 35 height 8
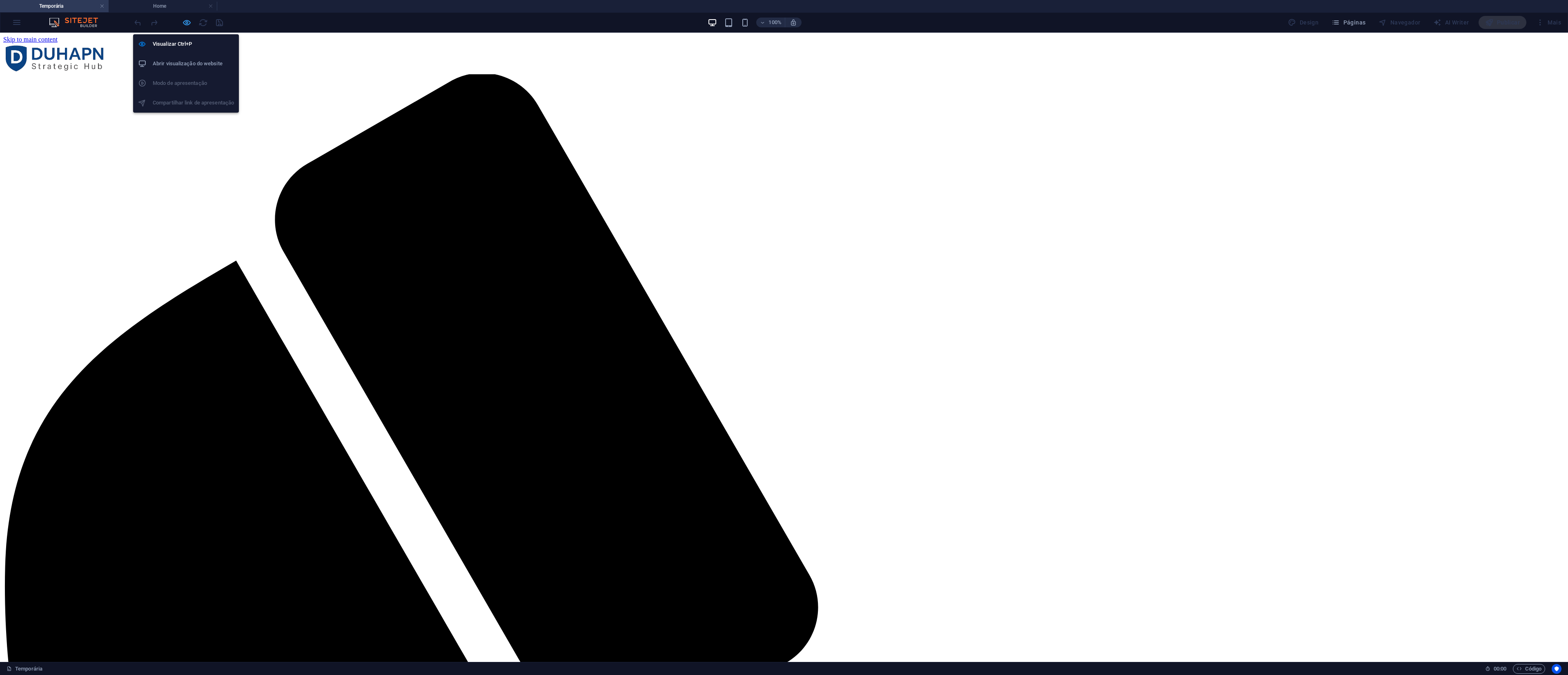
click at [186, 22] on icon "button" at bounding box center [187, 23] width 10 height 10
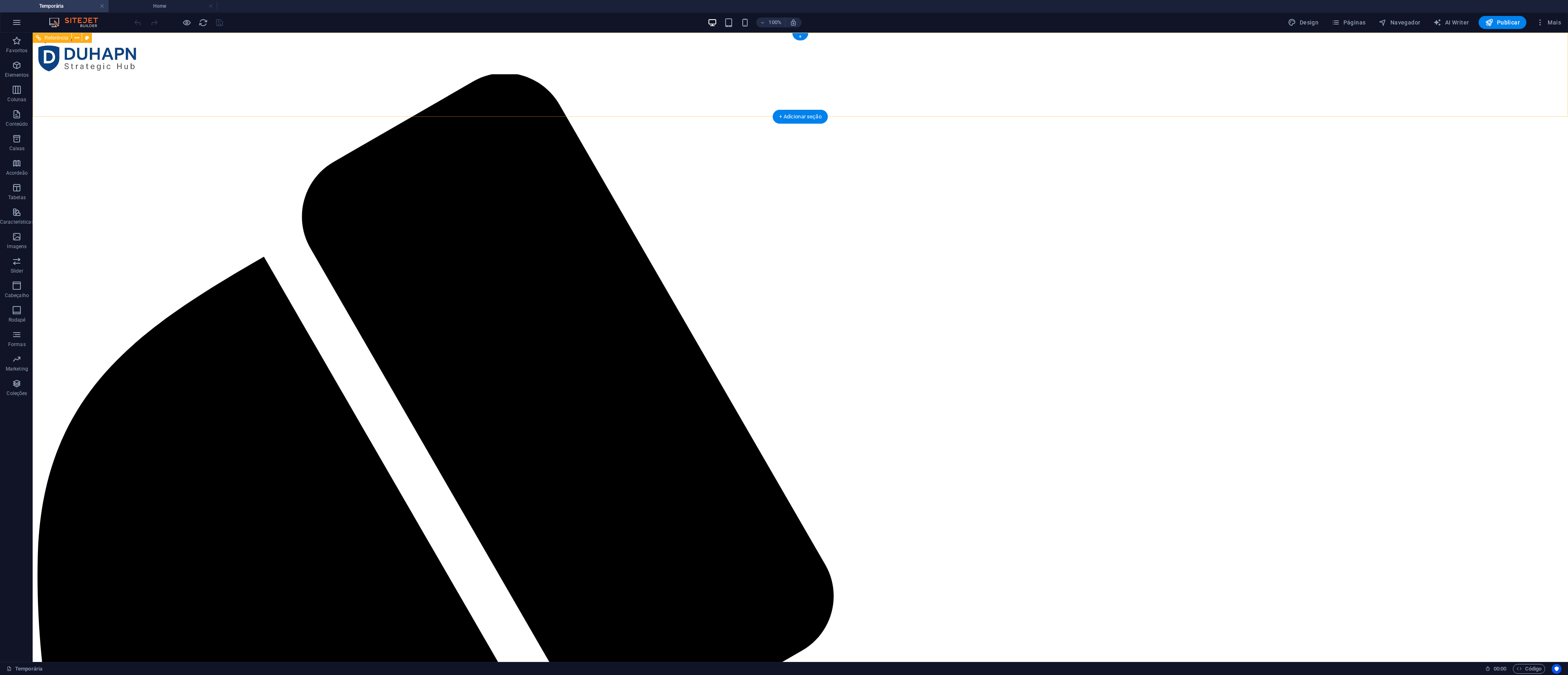
click at [1144, 69] on div at bounding box center [800, 58] width 1529 height 31
click at [1203, 73] on div at bounding box center [800, 58] width 1529 height 31
